Goal: Information Seeking & Learning: Compare options

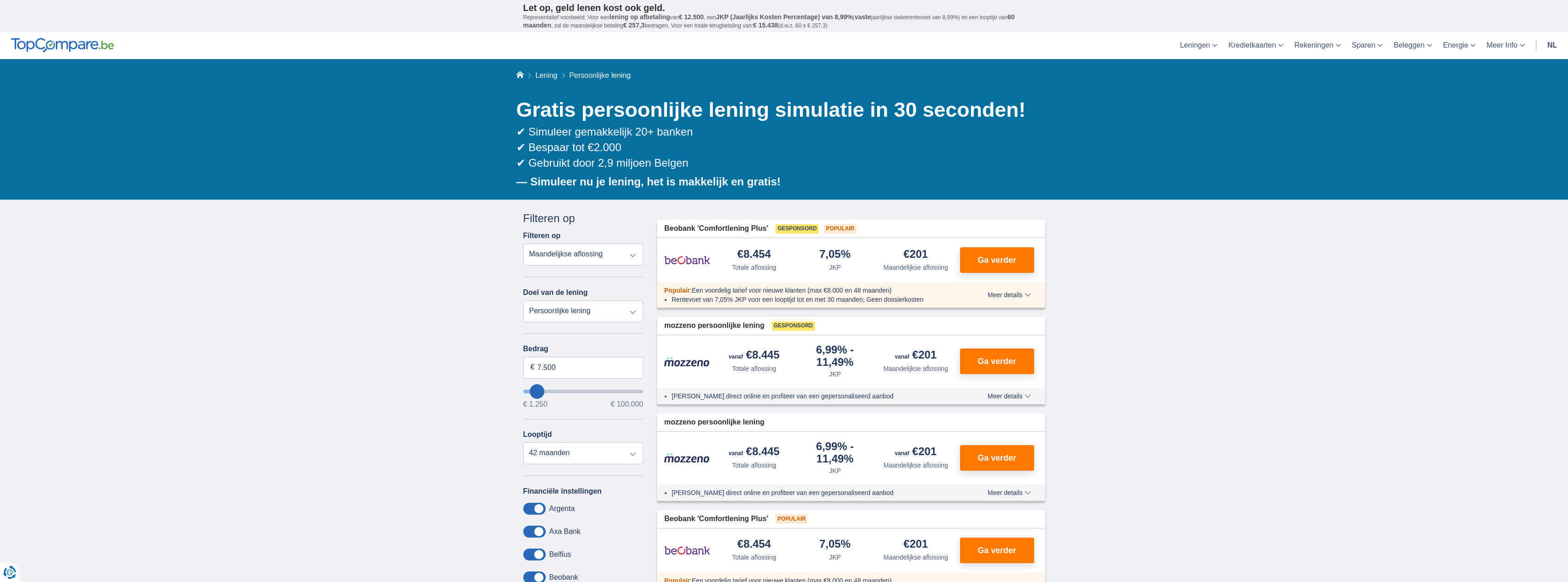
type input "10.250"
type input "11250"
type input "11.250"
select select "60"
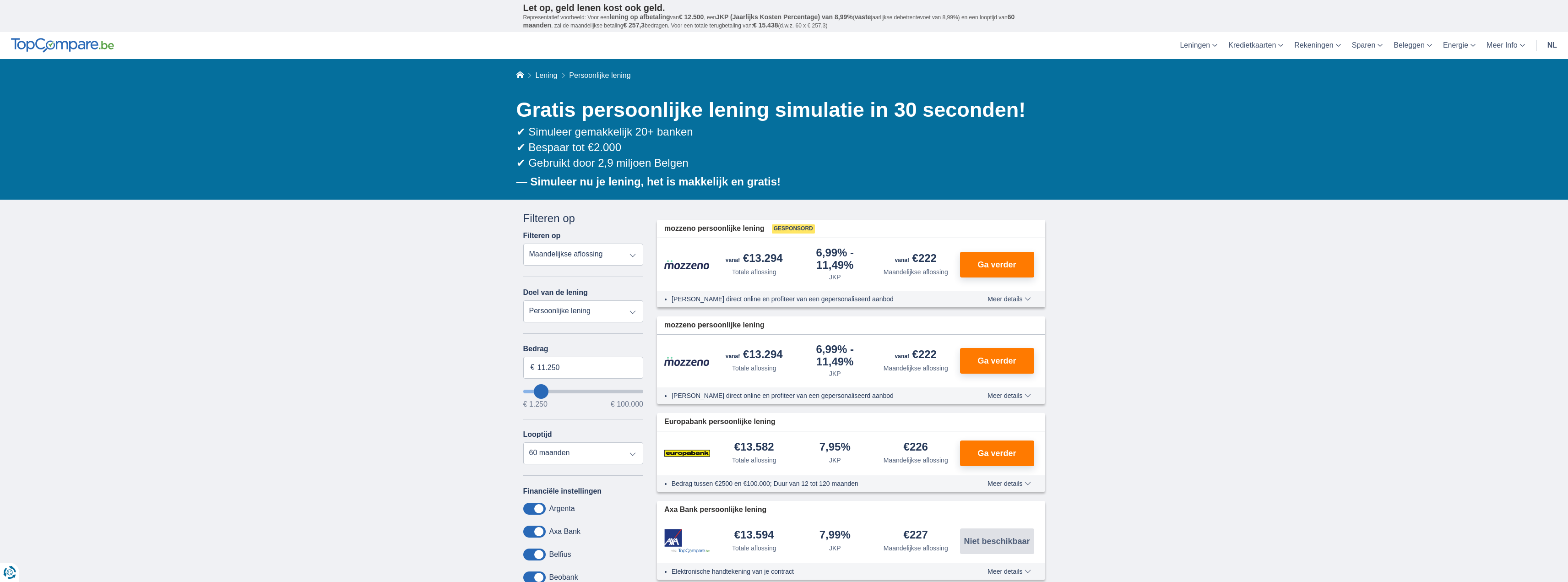
type input "19.250"
type input "19250"
type input "20.250"
type input "21250"
type input "21.250"
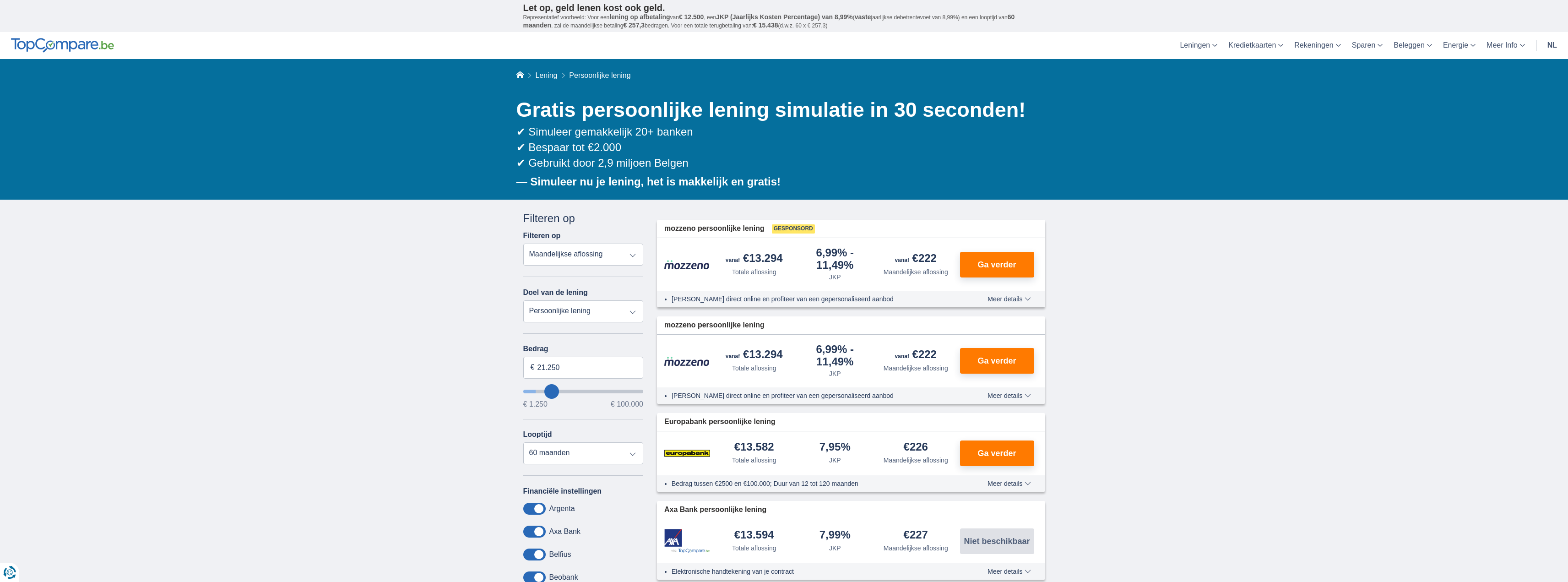
select select "120"
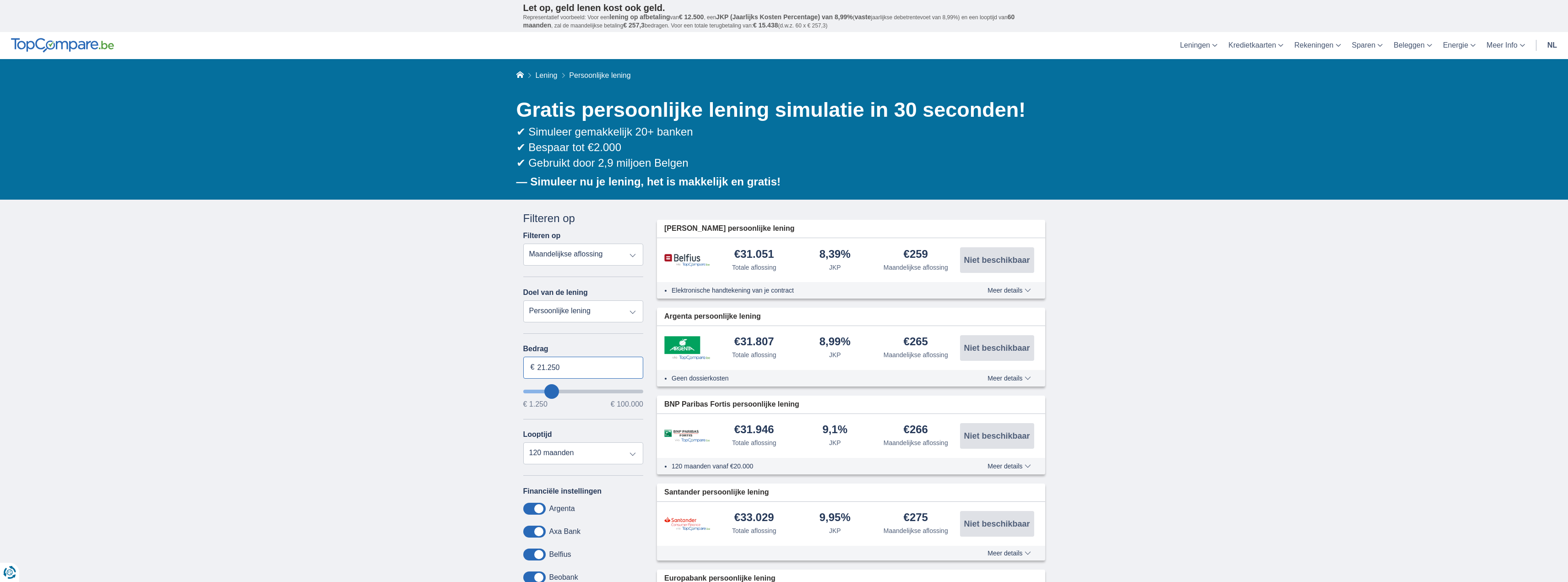
drag, startPoint x: 570, startPoint y: 365, endPoint x: 537, endPoint y: 371, distance: 33.5
click at [537, 371] on input "21.250" at bounding box center [583, 368] width 121 height 22
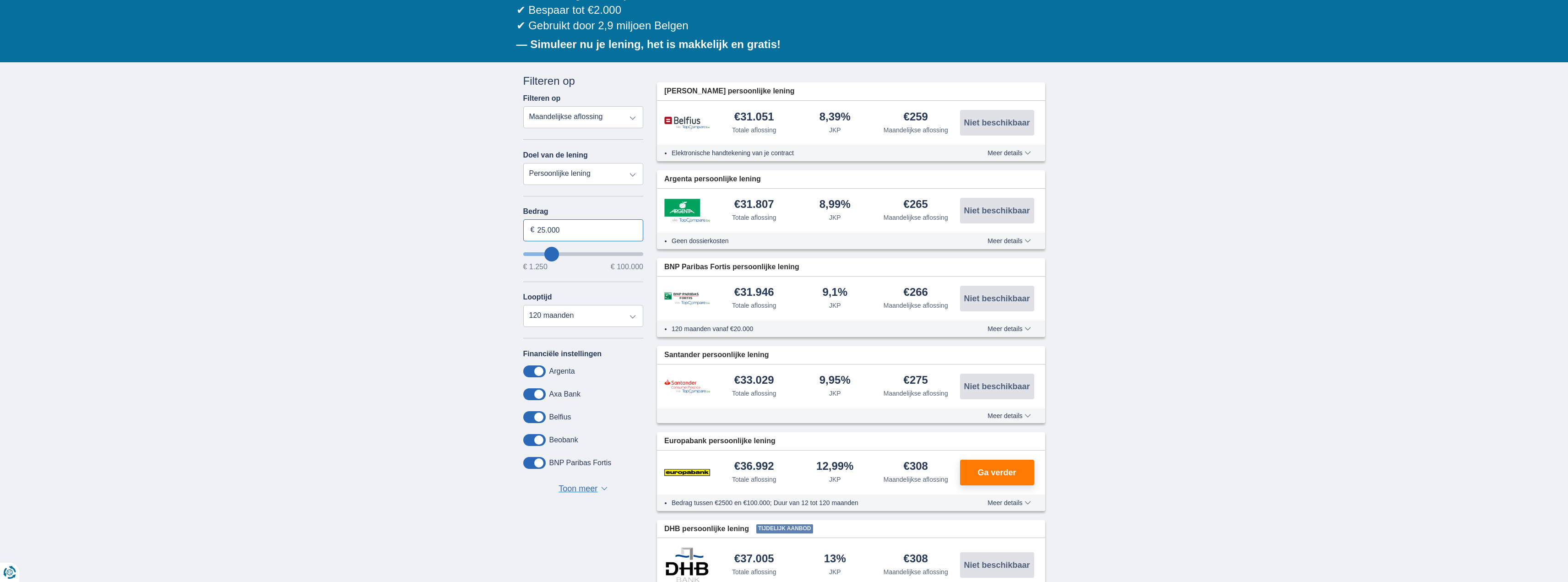
scroll to position [92, 0]
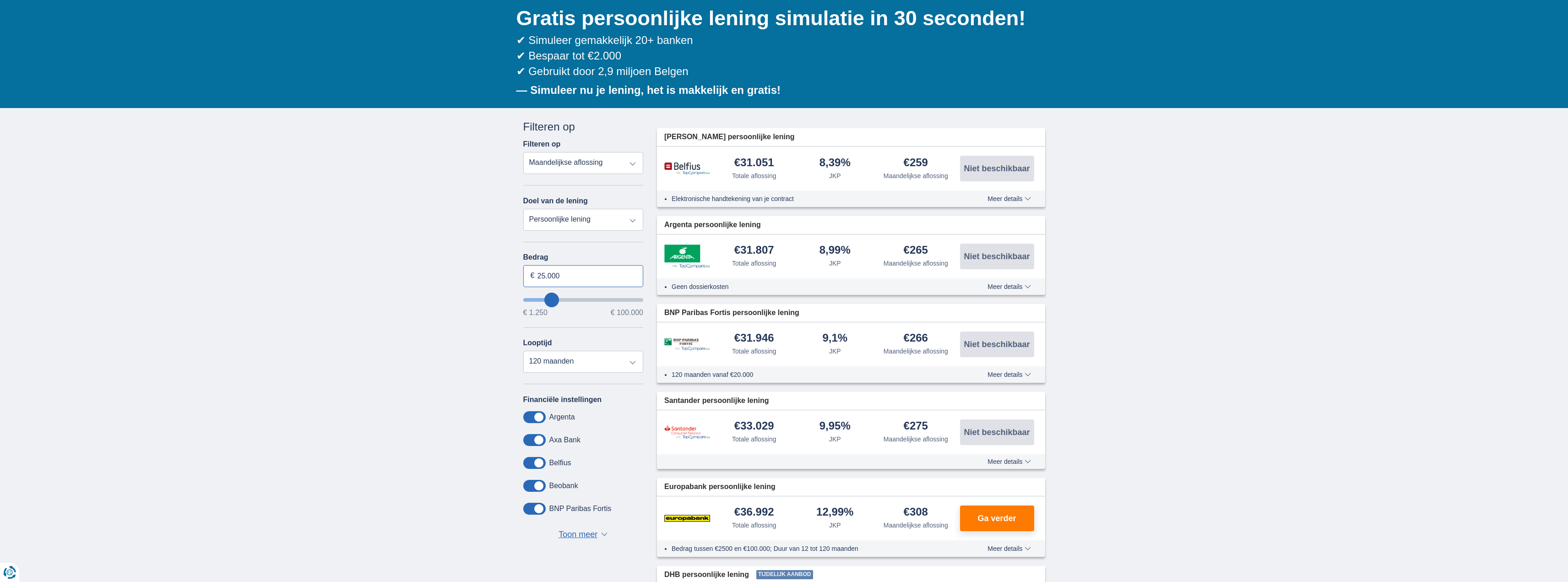
type input "25.000"
type input "25250"
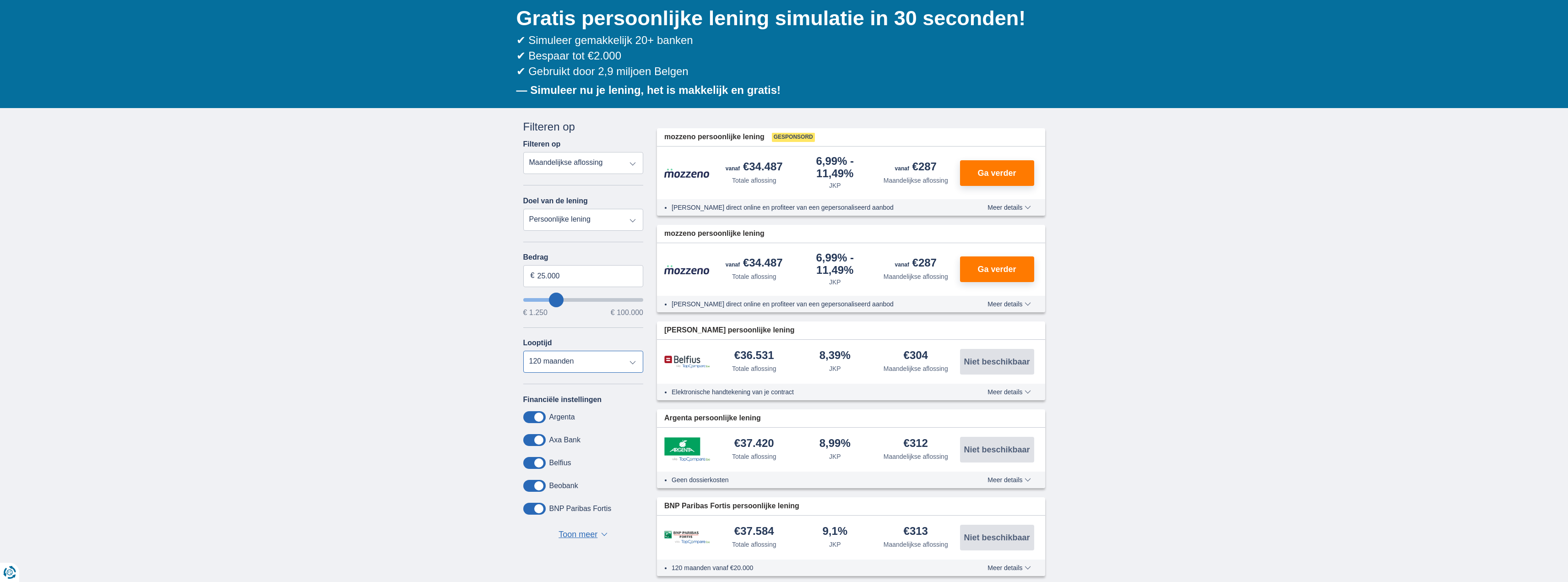
click at [581, 364] on select "12 maanden 18 maanden 24 maanden 30 maanden 36 maanden 42 maanden 48 maanden 60…" at bounding box center [583, 362] width 121 height 22
select select "60"
click at [523, 351] on select "12 maanden 18 maanden 24 maanden 30 maanden 36 maanden 42 maanden 48 maanden 60…" at bounding box center [583, 362] width 121 height 22
